Goal: Information Seeking & Learning: Understand process/instructions

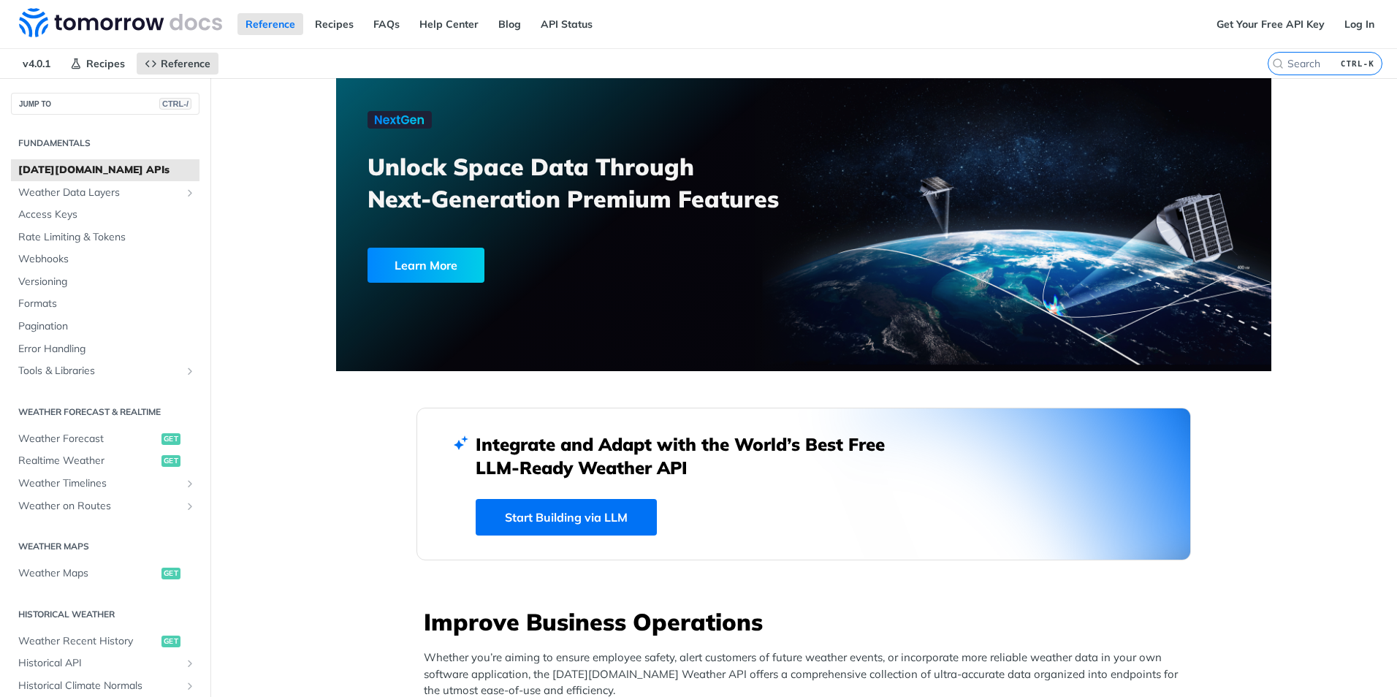
click at [626, 522] on link "Start Building via LLM" at bounding box center [565, 517] width 181 height 37
click at [1300, 19] on link "Get Your Free API Key" at bounding box center [1270, 24] width 124 height 22
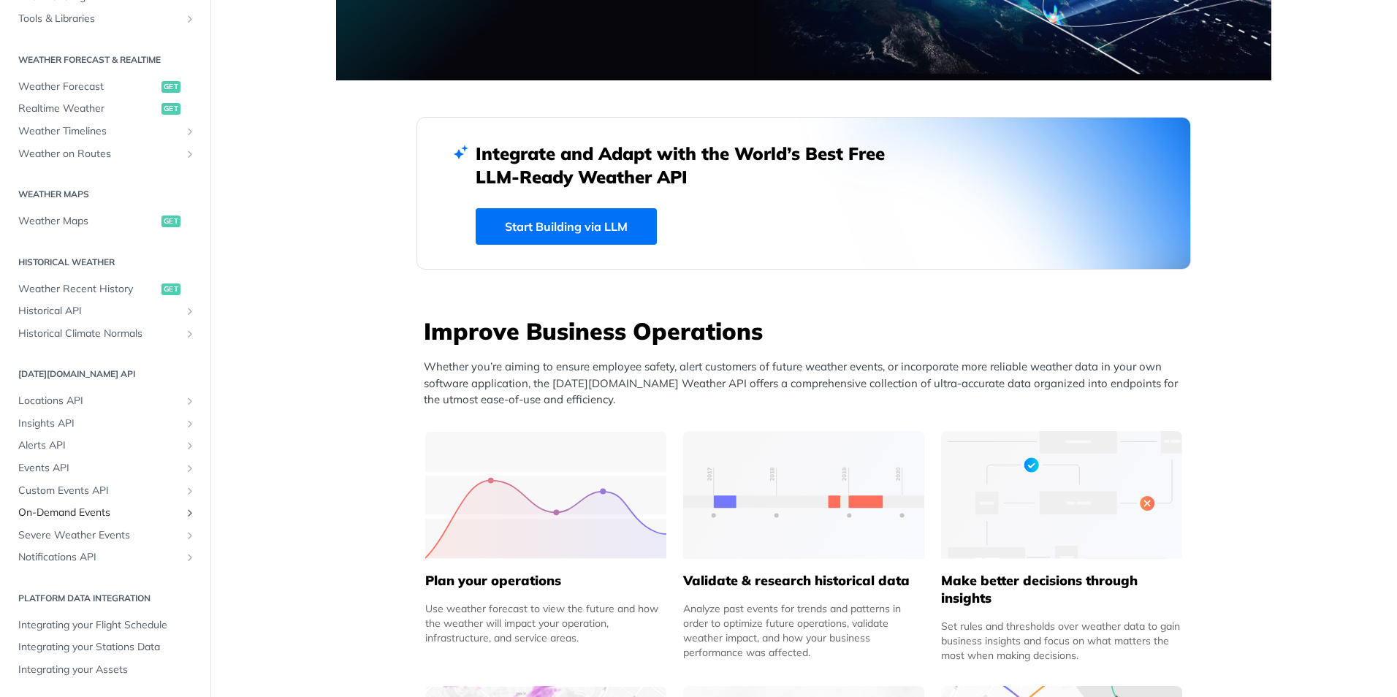
scroll to position [292, 0]
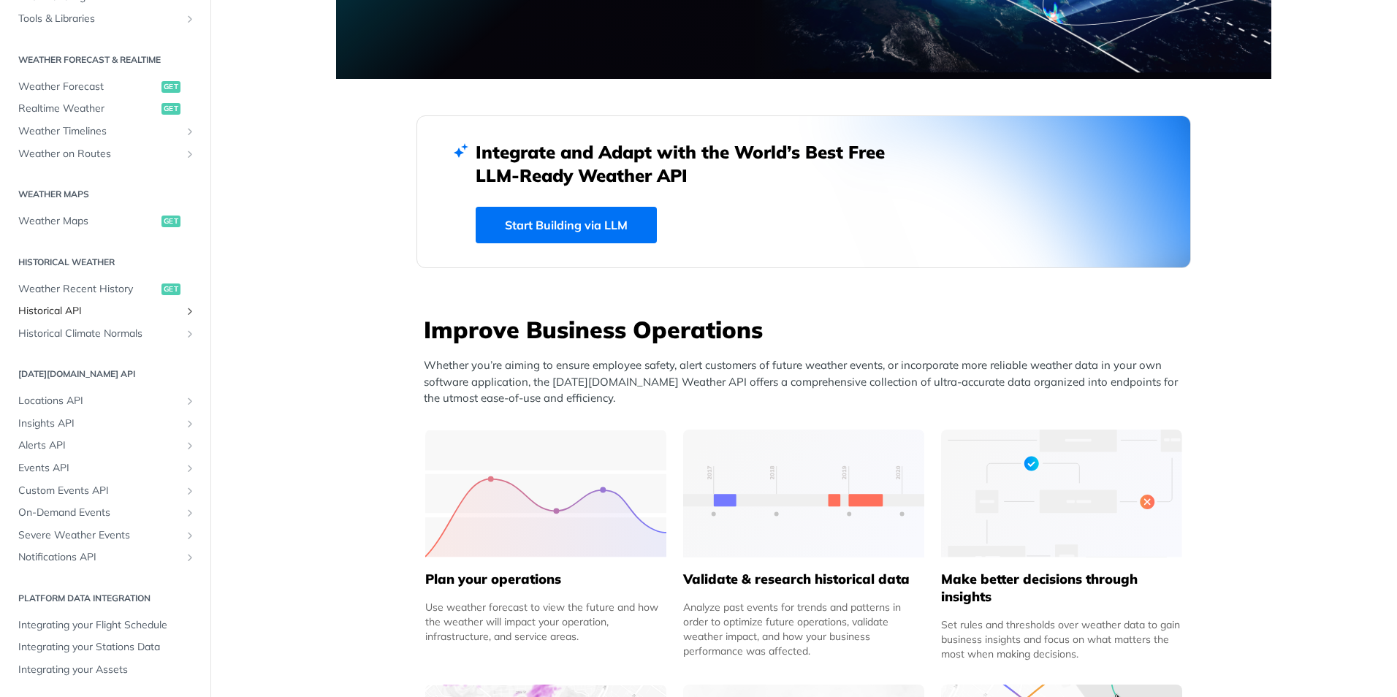
click at [169, 309] on link "Historical API" at bounding box center [105, 311] width 188 height 22
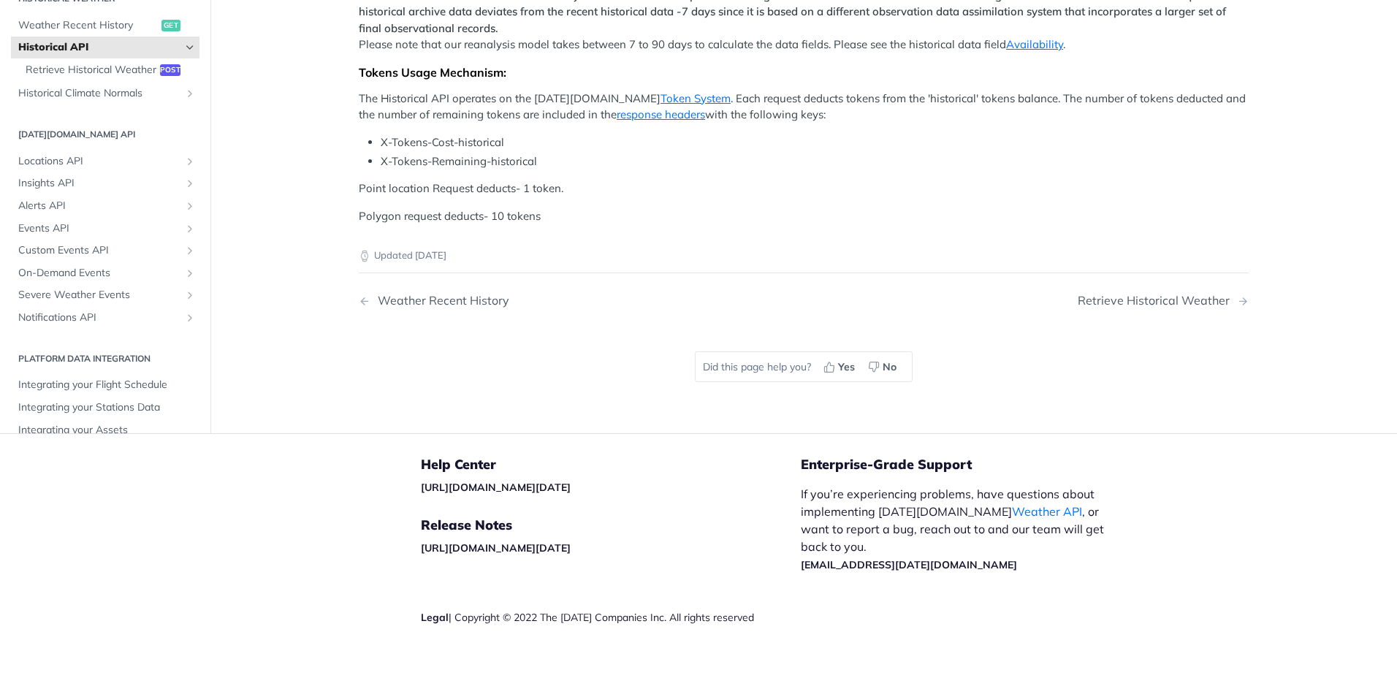
scroll to position [511, 0]
click at [89, 77] on span "Retrieve Historical Weather" at bounding box center [91, 70] width 131 height 15
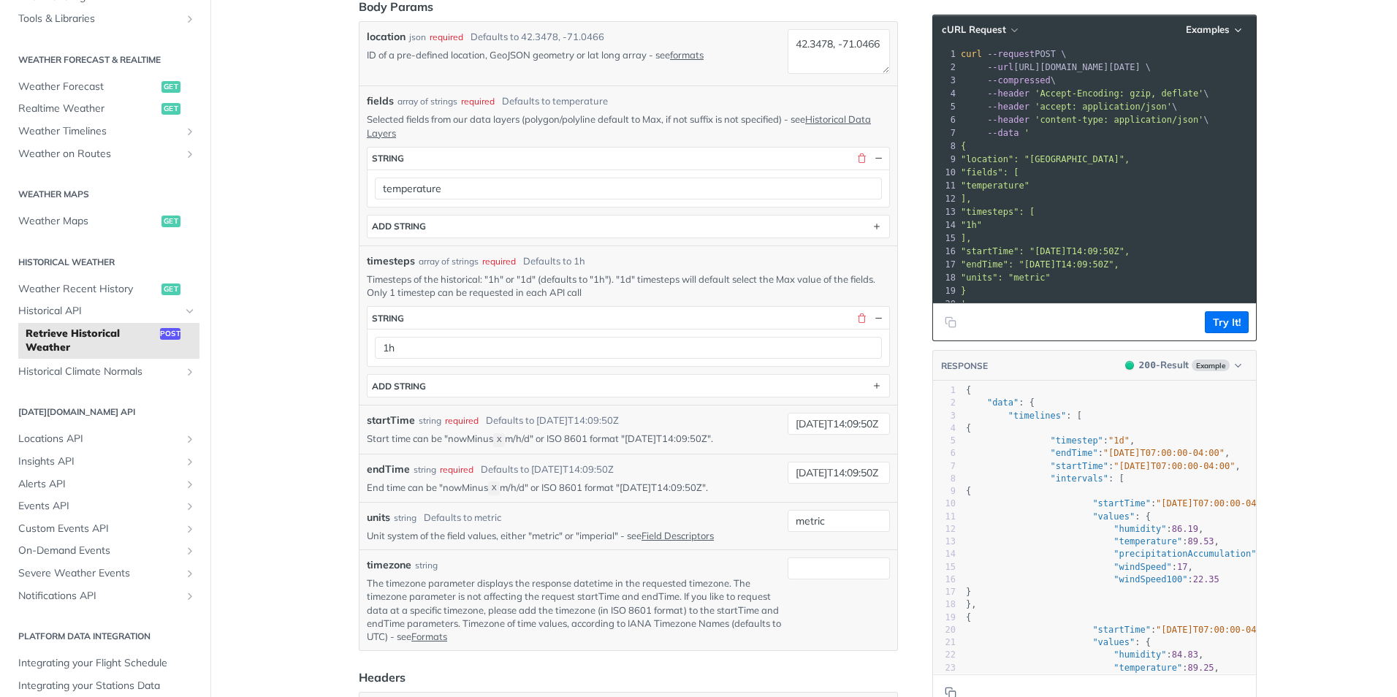
scroll to position [178, 0]
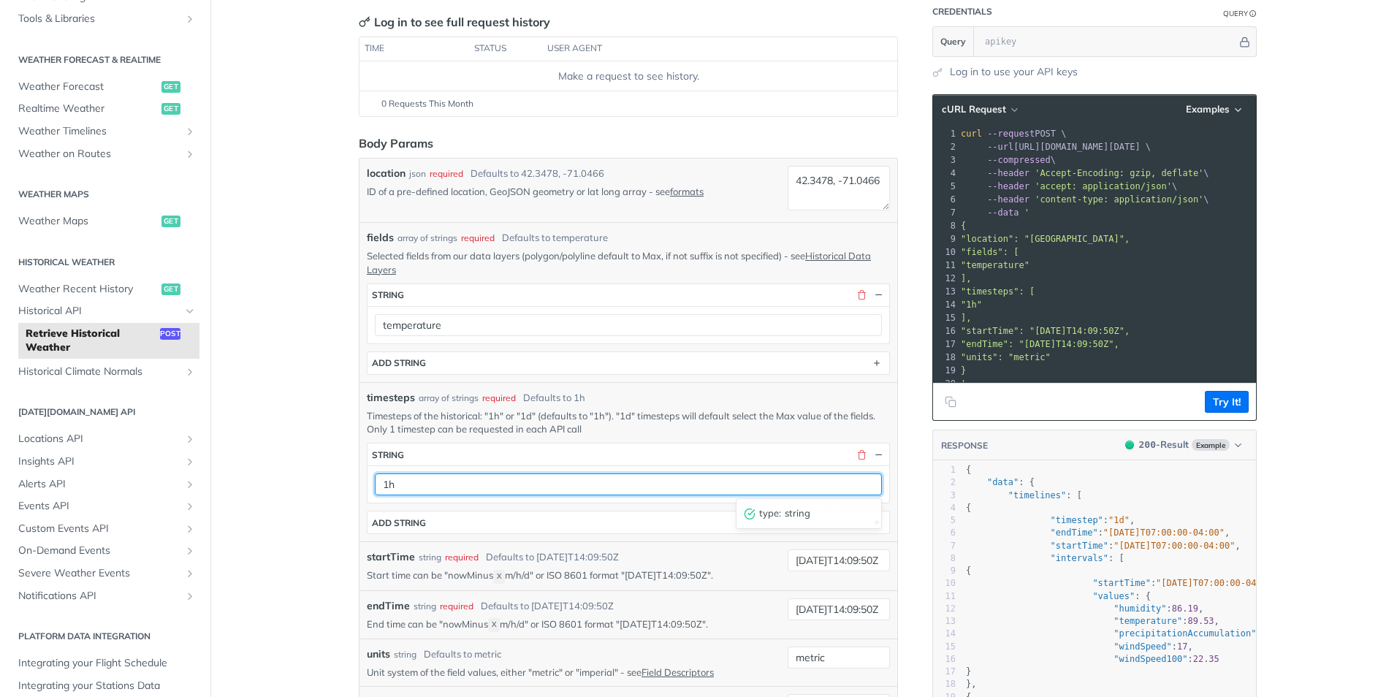
click at [824, 481] on input "1h" at bounding box center [628, 484] width 507 height 22
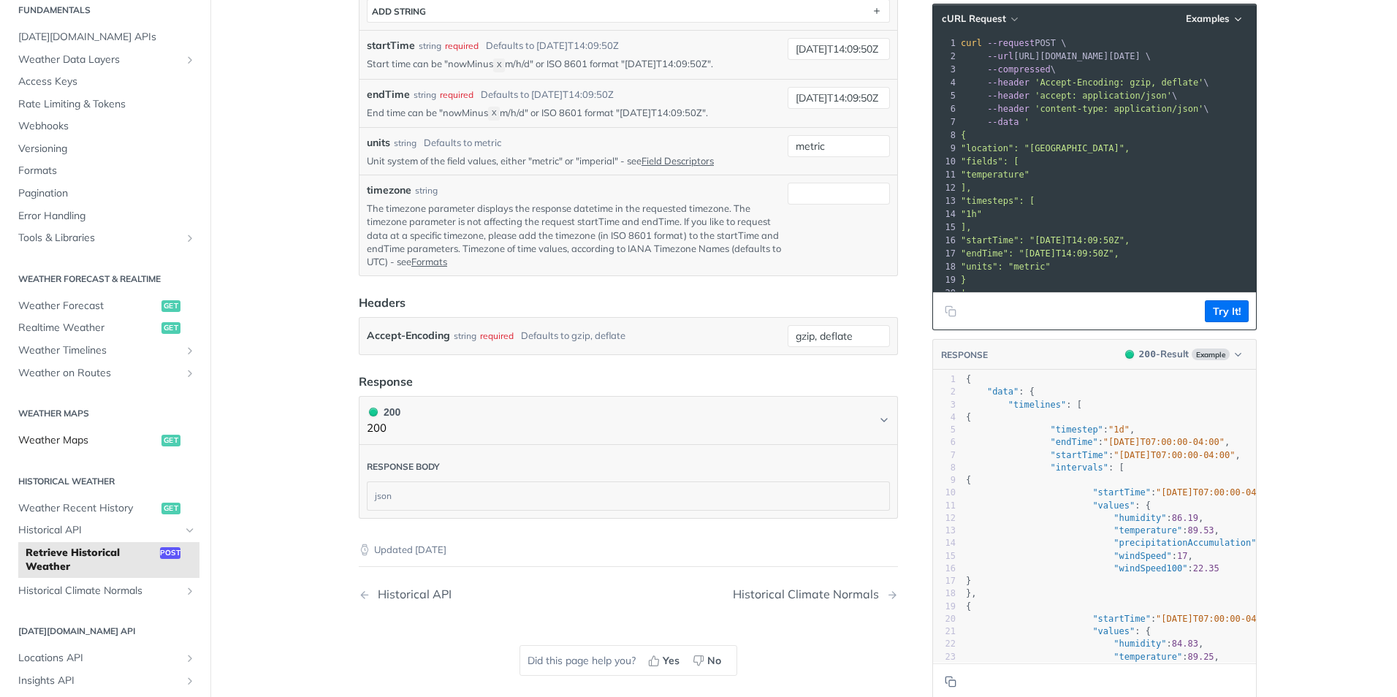
scroll to position [0, 0]
